Goal: Find specific page/section: Find specific page/section

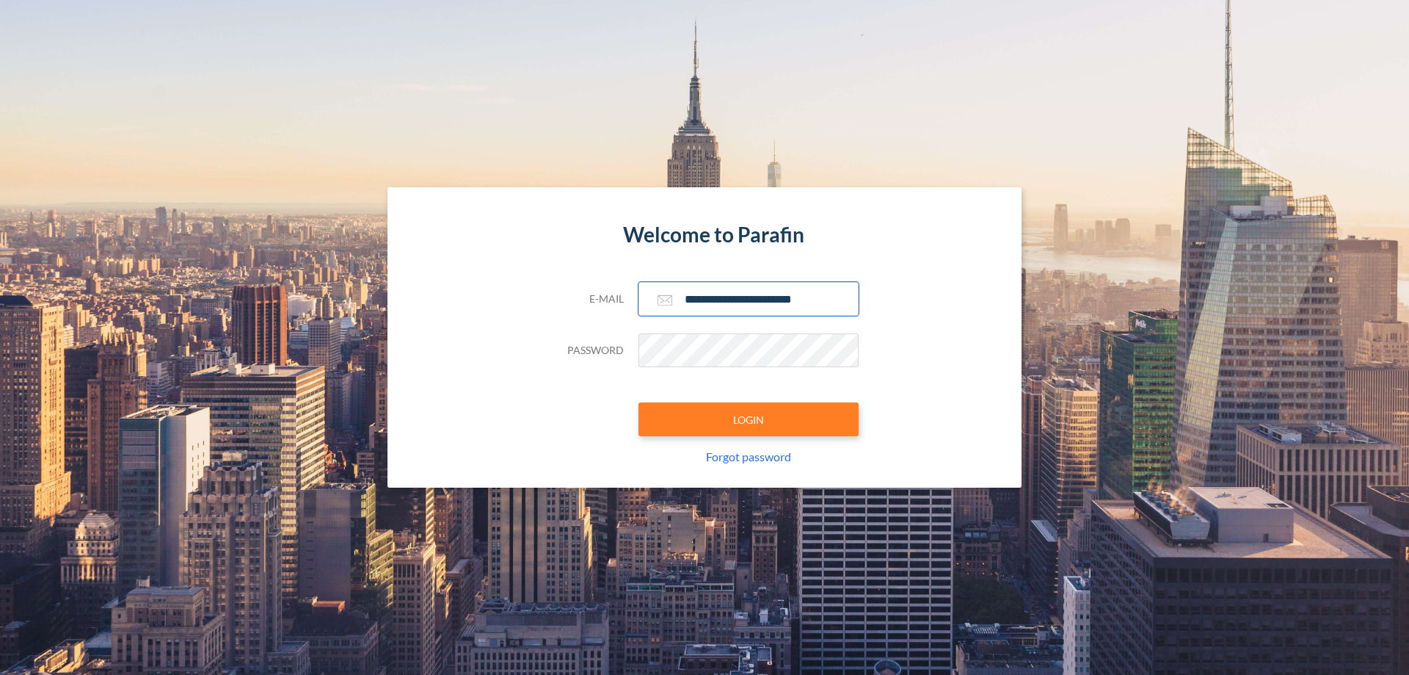
type input "**********"
click at [749, 419] on button "LOGIN" at bounding box center [749, 419] width 220 height 34
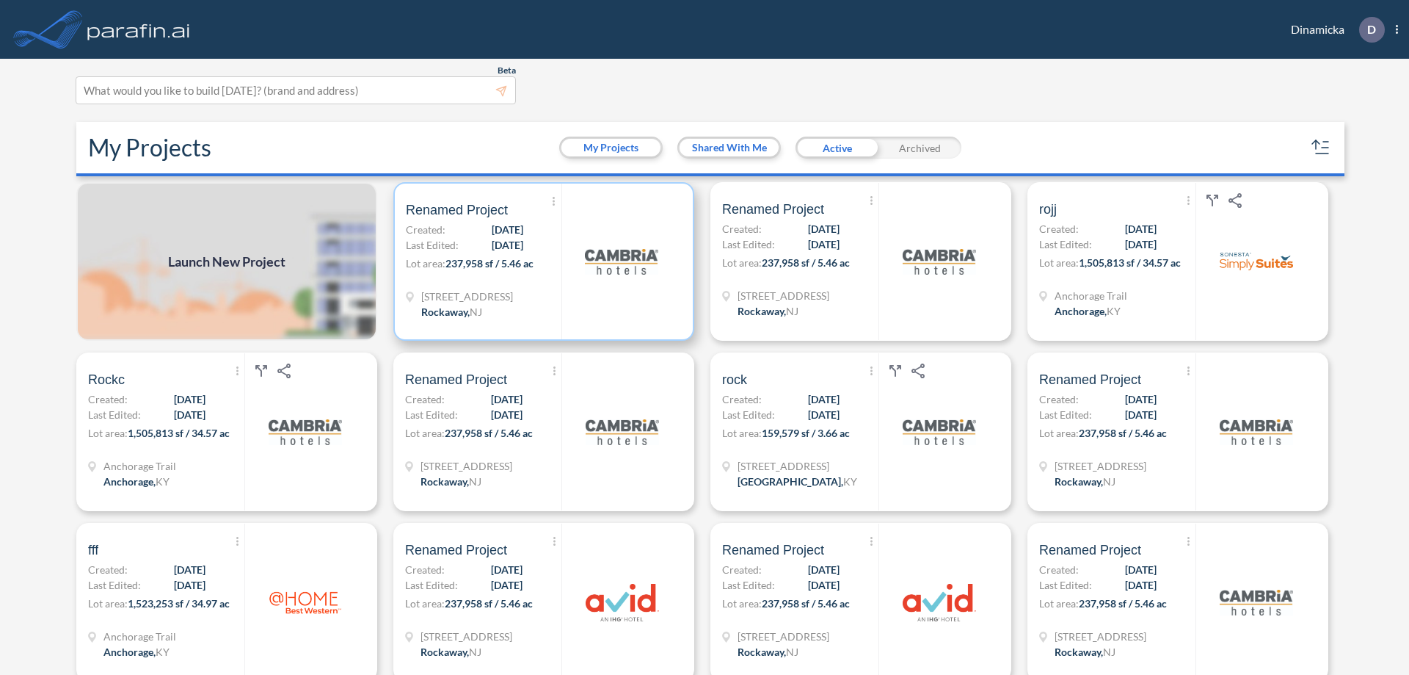
scroll to position [4, 0]
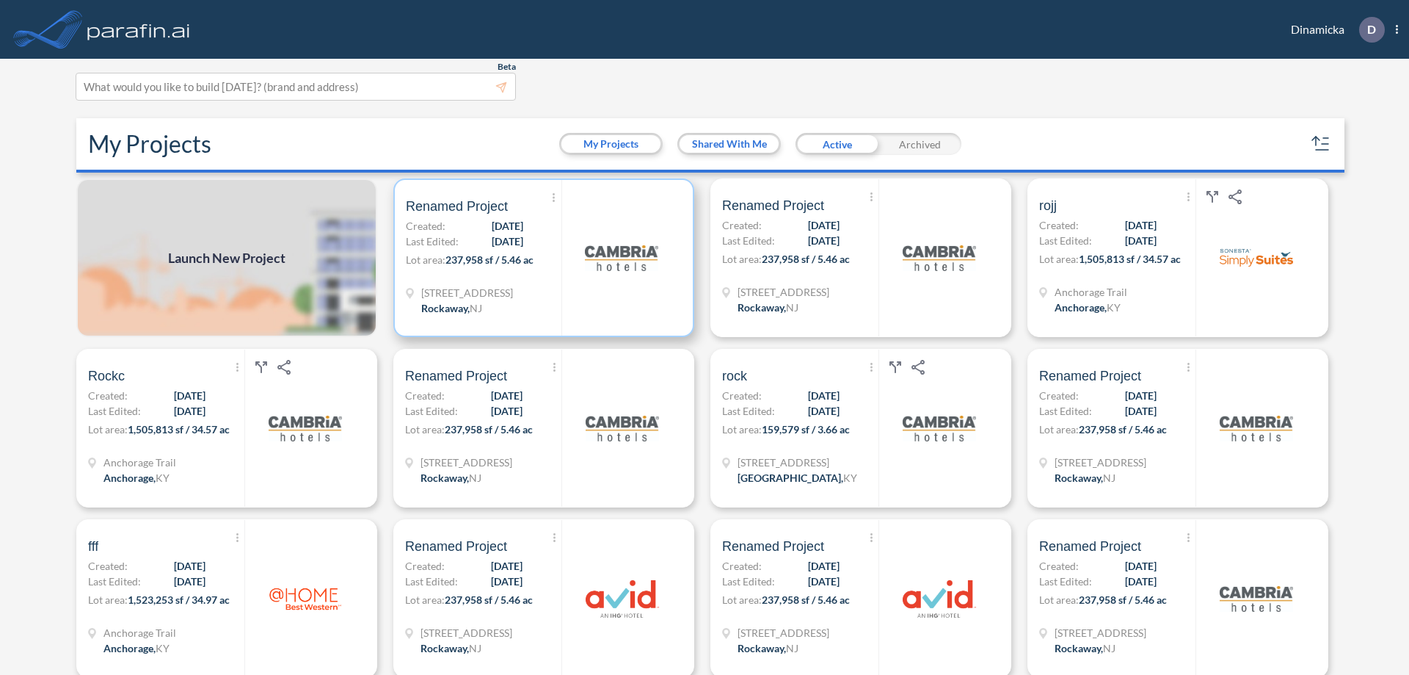
click at [541, 258] on p "Lot area: 237,958 sf / 5.46 ac" at bounding box center [484, 262] width 156 height 21
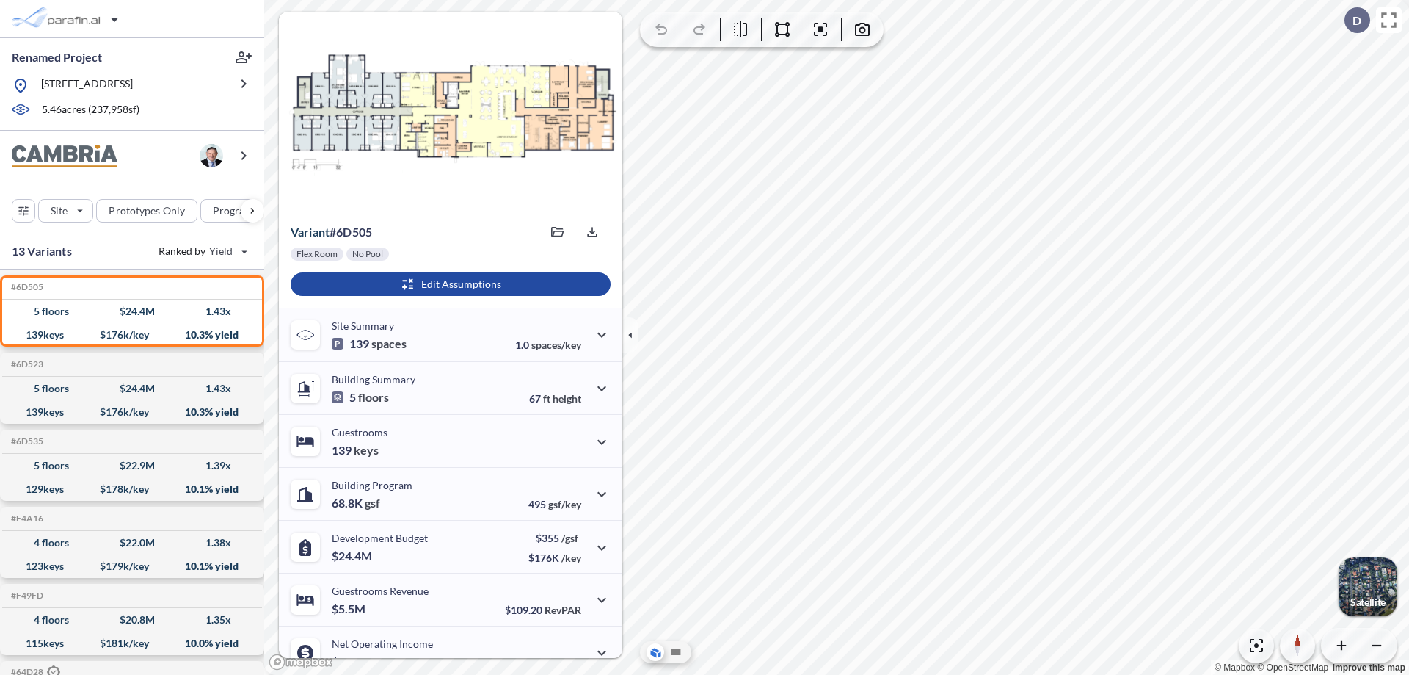
scroll to position [74, 0]
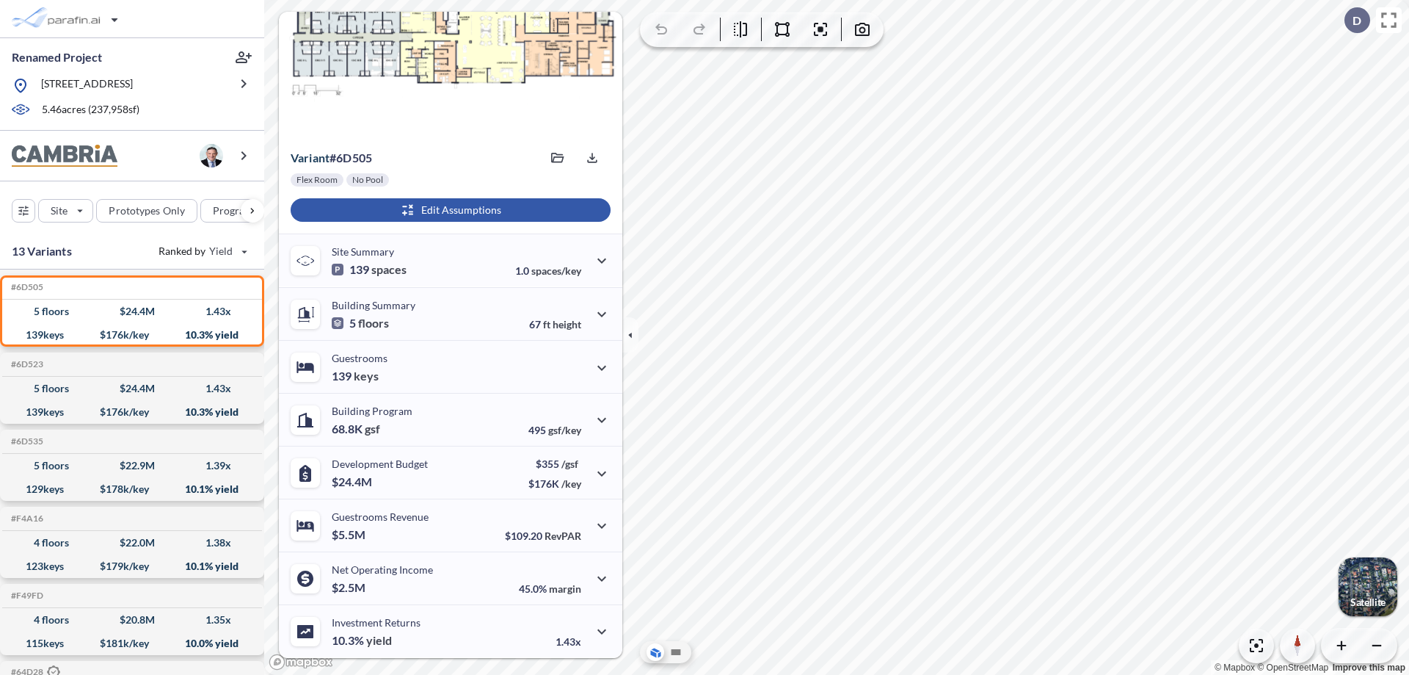
click at [448, 210] on div "button" at bounding box center [451, 209] width 320 height 23
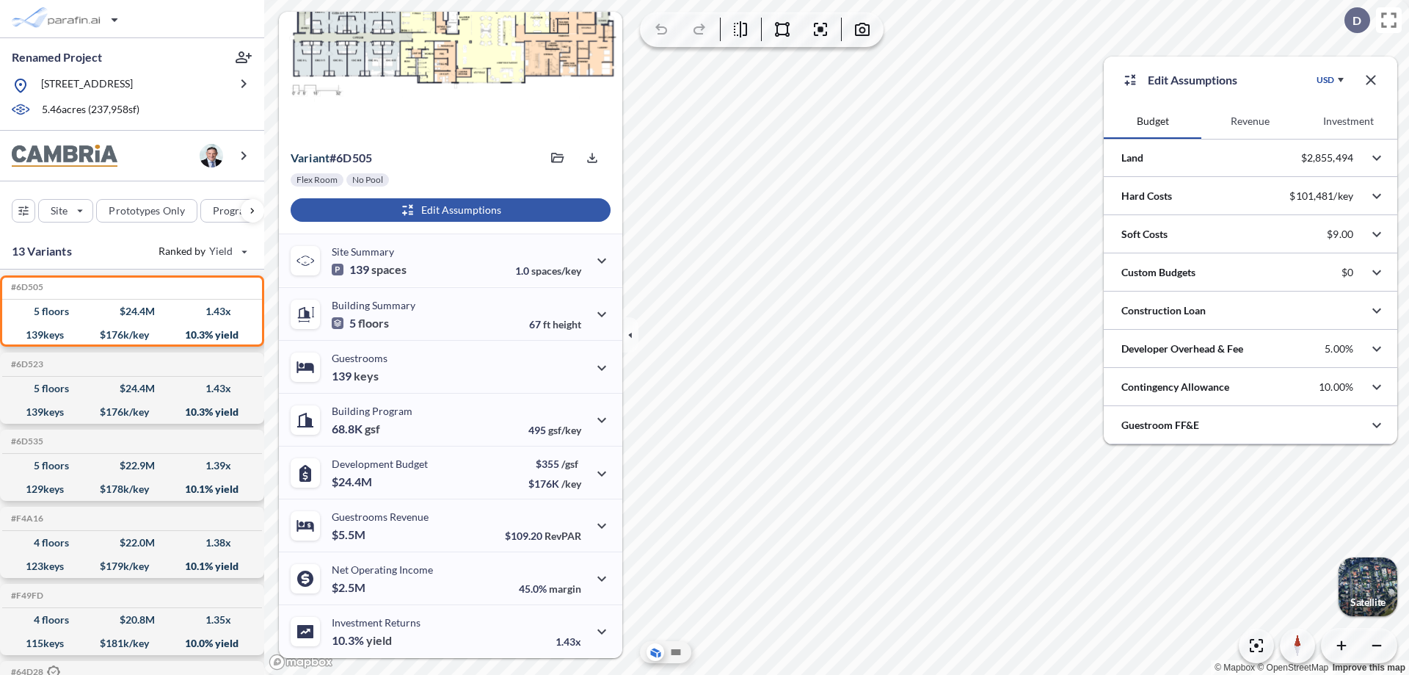
click at [1250, 121] on button "Revenue" at bounding box center [1250, 120] width 98 height 35
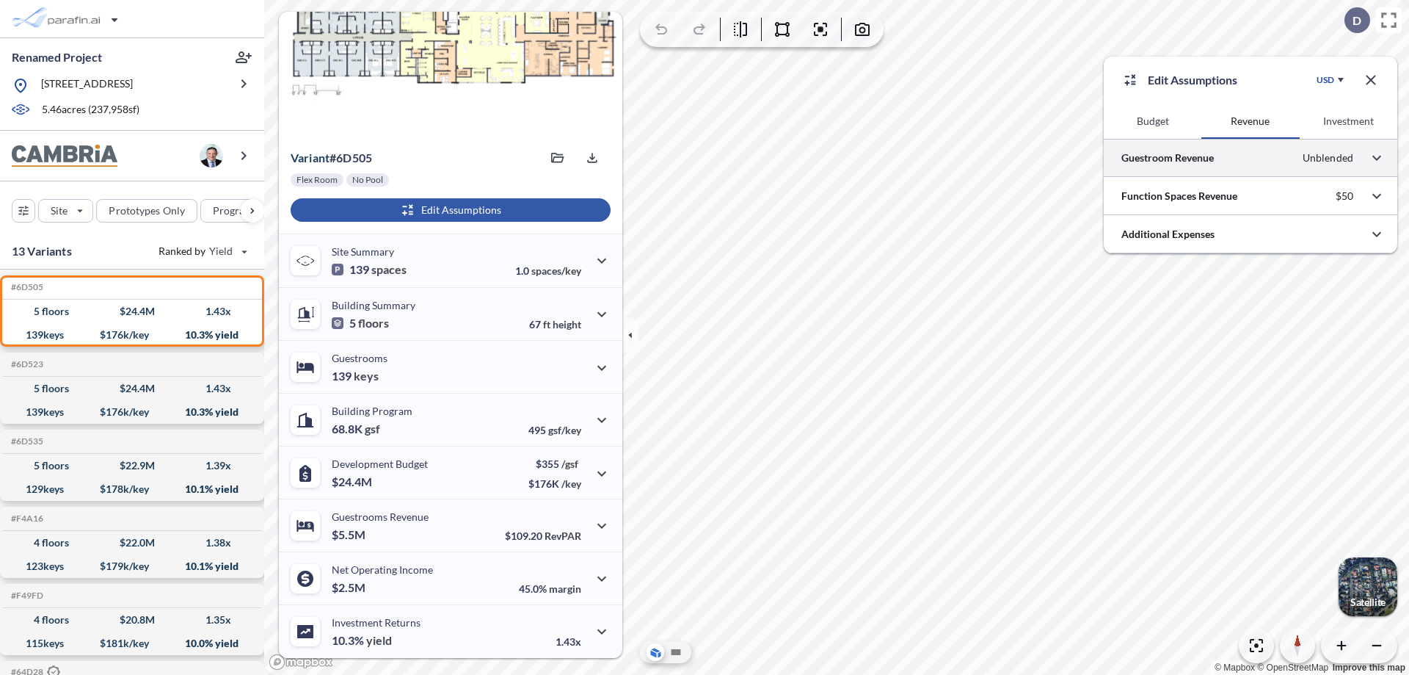
click at [1251, 158] on div at bounding box center [1251, 157] width 294 height 37
